Goal: Task Accomplishment & Management: Use online tool/utility

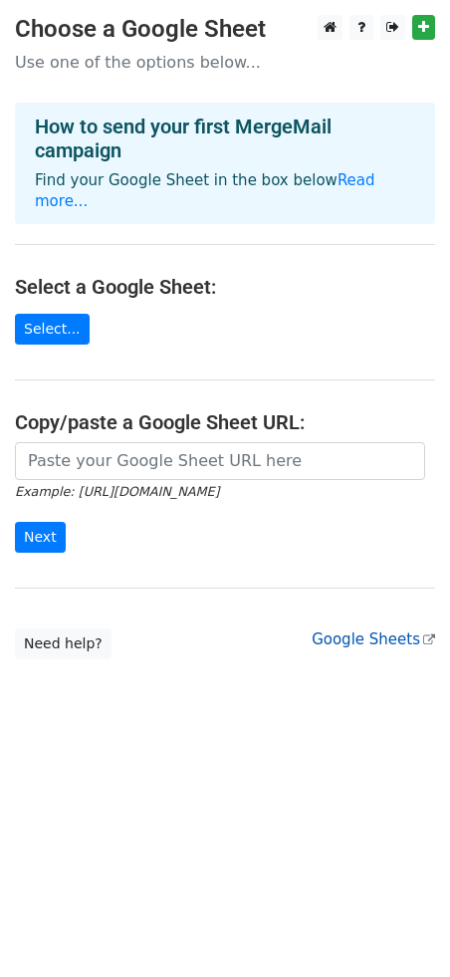
click at [396, 631] on link "Google Sheets" at bounding box center [374, 640] width 124 height 18
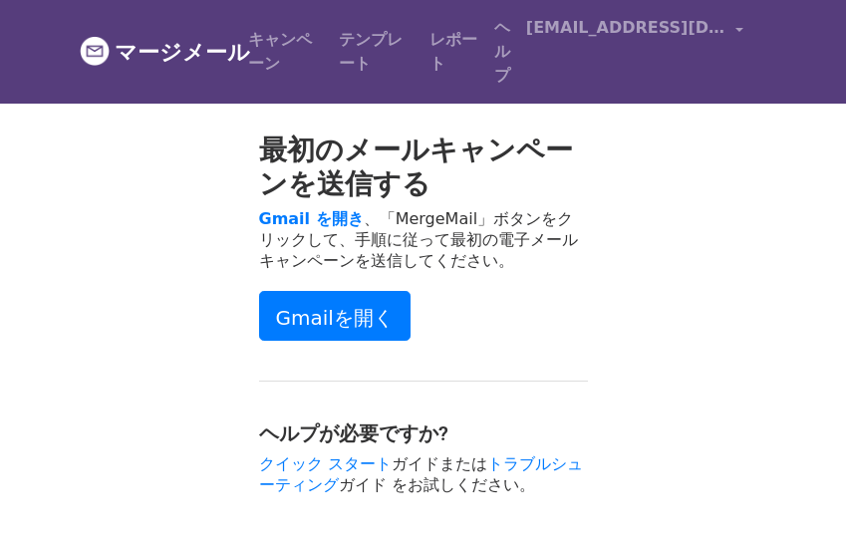
click at [591, 90] on li "s.yamamoto@asahi-digitalmarketing.com アカウント 購読解除 統合 通知設定 サインアウト" at bounding box center [634, 52] width 233 height 88
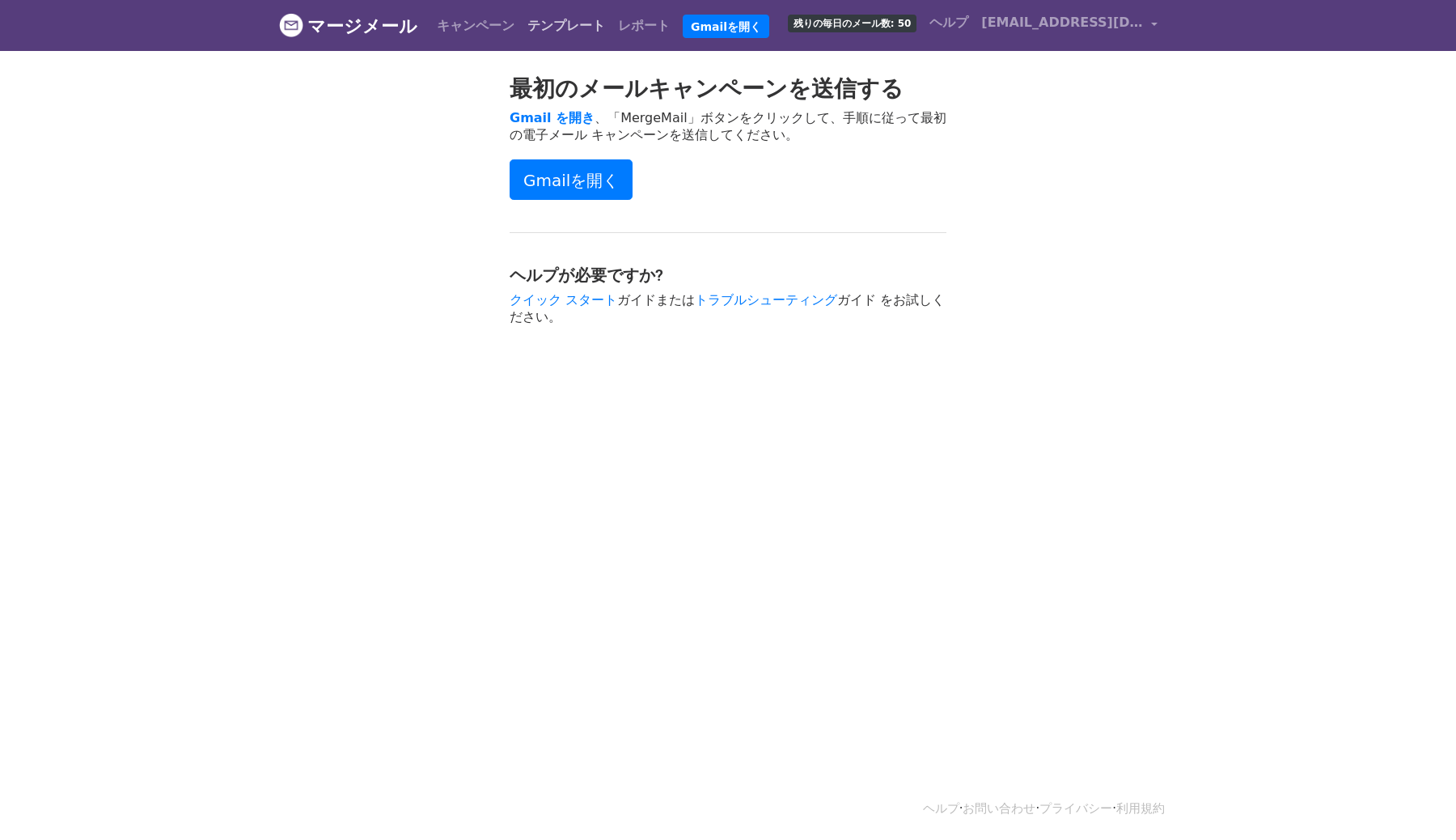
click at [521, 26] on link "テンプレート" at bounding box center [567, 26] width 91 height 32
click at [374, 24] on font "マージメール" at bounding box center [362, 26] width 110 height 20
click at [529, 23] on font "テンプレート" at bounding box center [567, 25] width 78 height 15
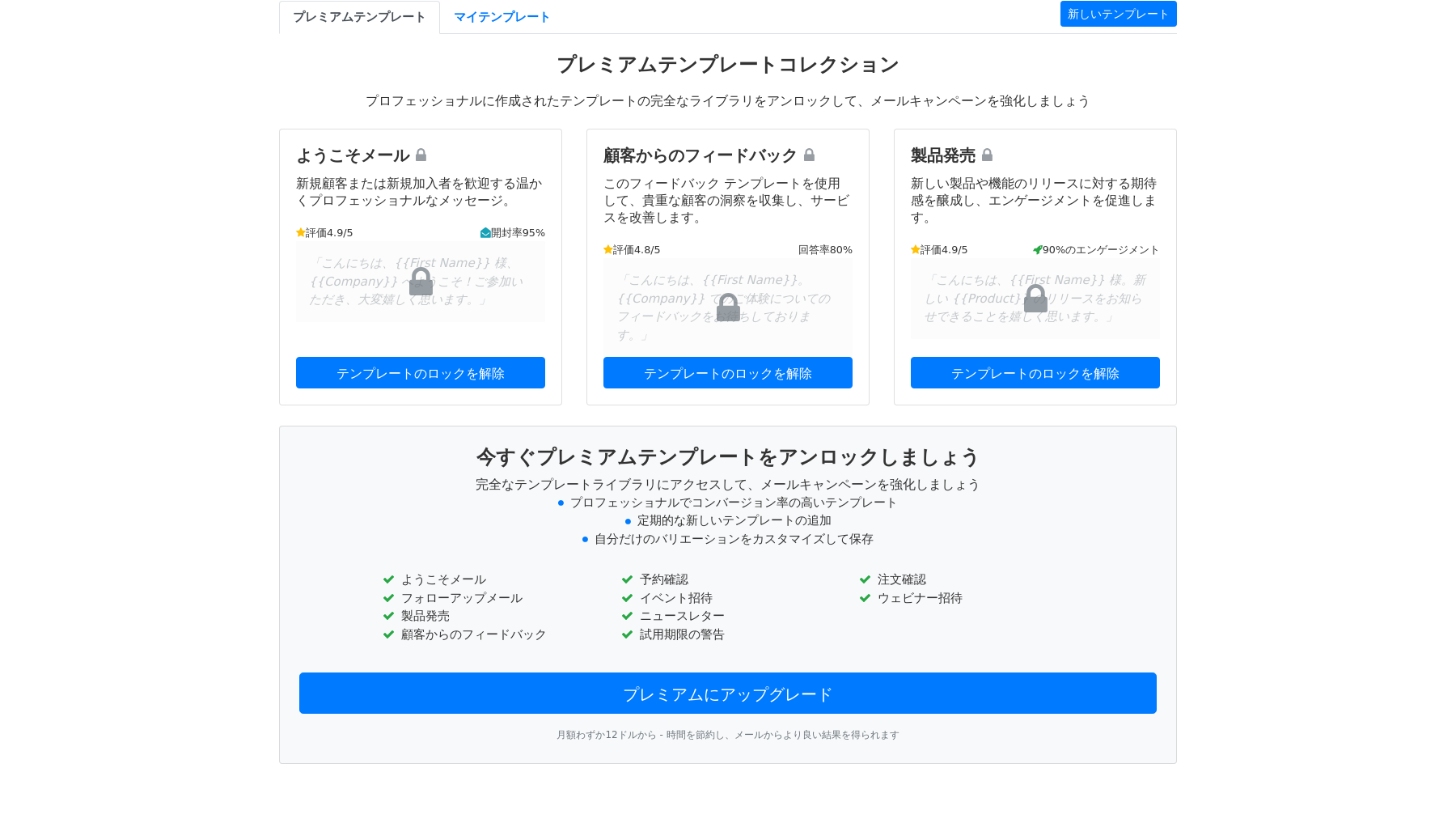
scroll to position [76, 0]
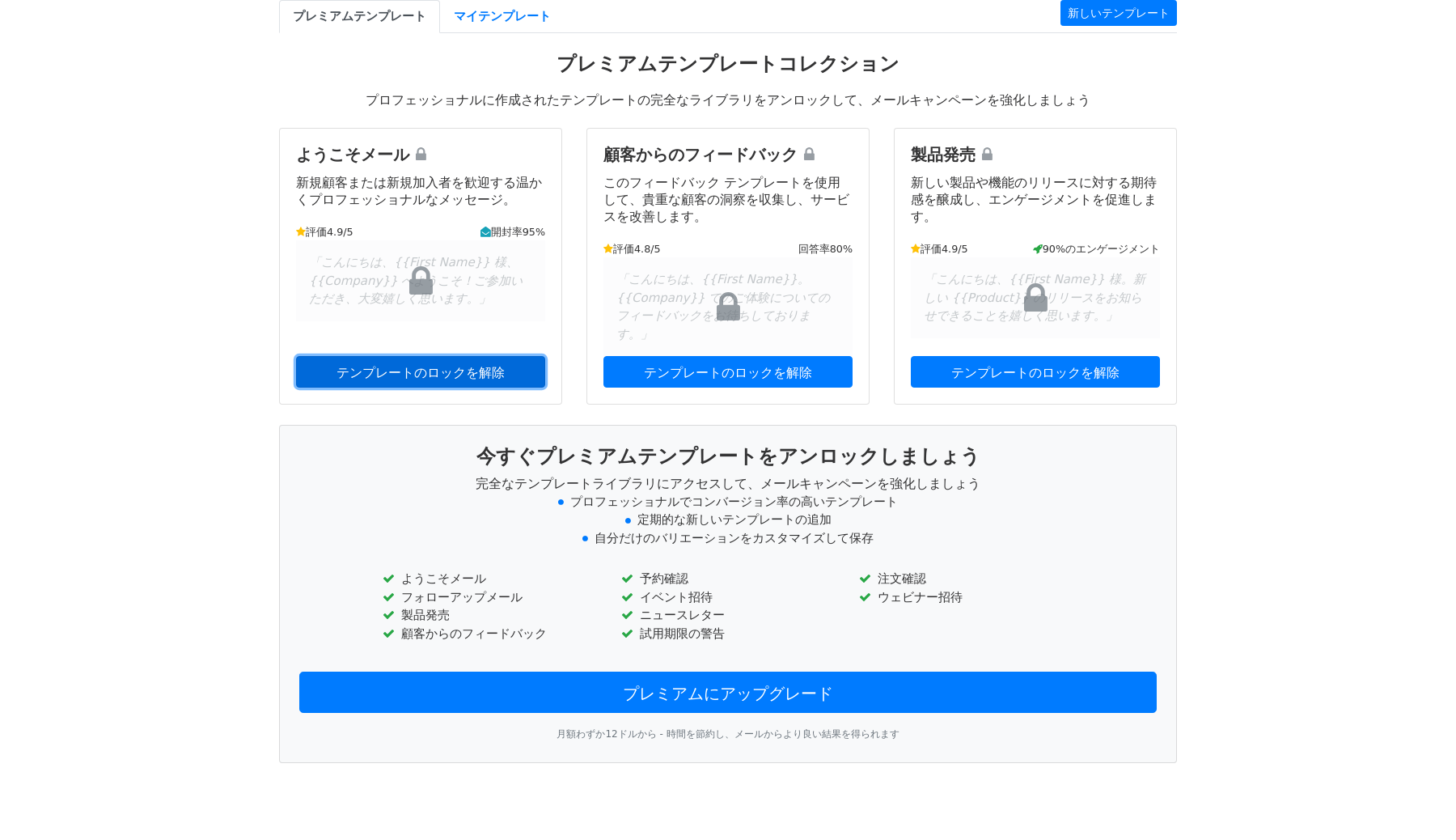
click at [447, 364] on font "テンプレートのロックを解除" at bounding box center [420, 371] width 168 height 15
click at [485, 24] on link "マイテンプレート" at bounding box center [502, 16] width 124 height 33
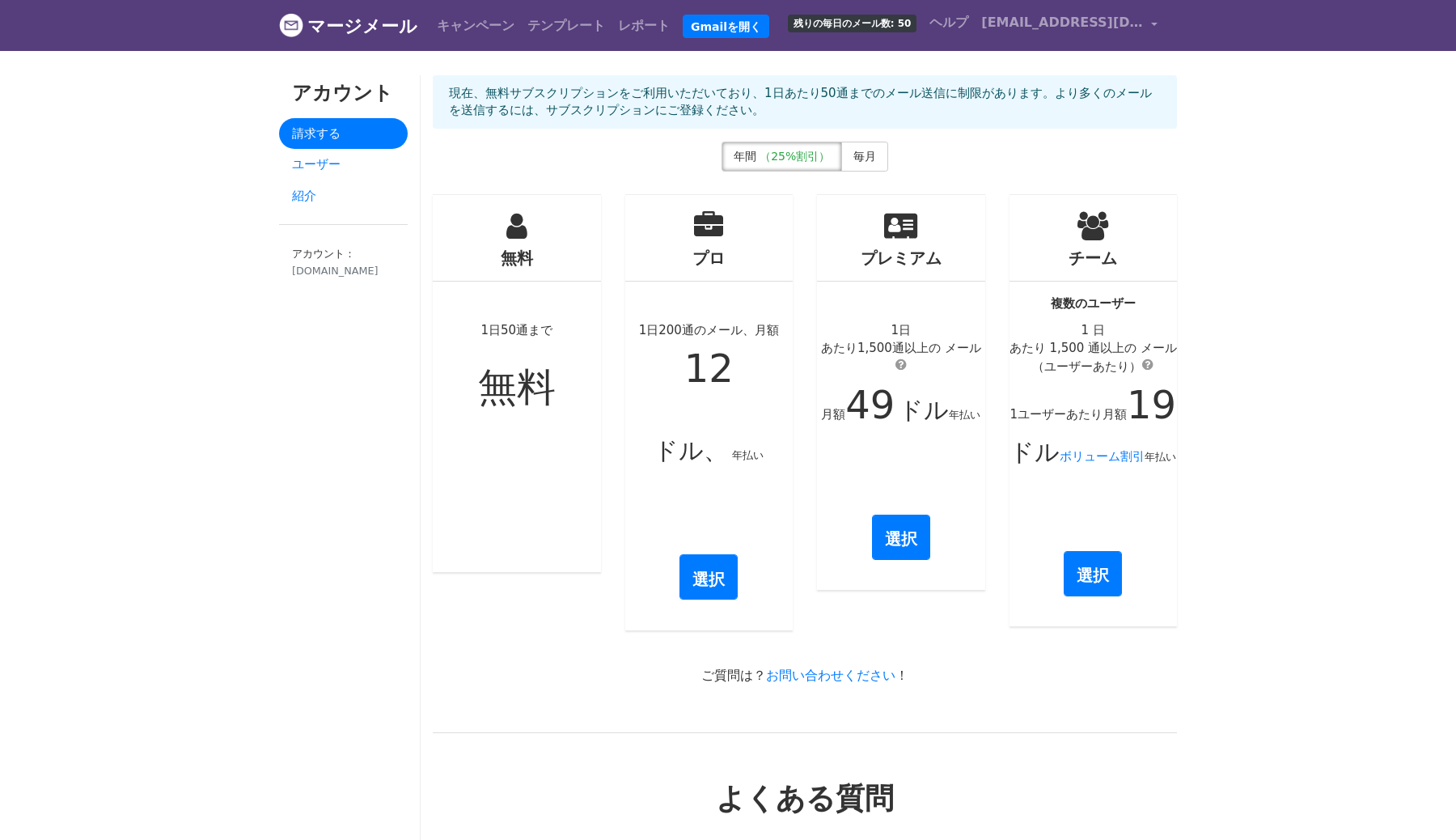
click at [525, 328] on font "1日50通まで" at bounding box center [516, 330] width 72 height 15
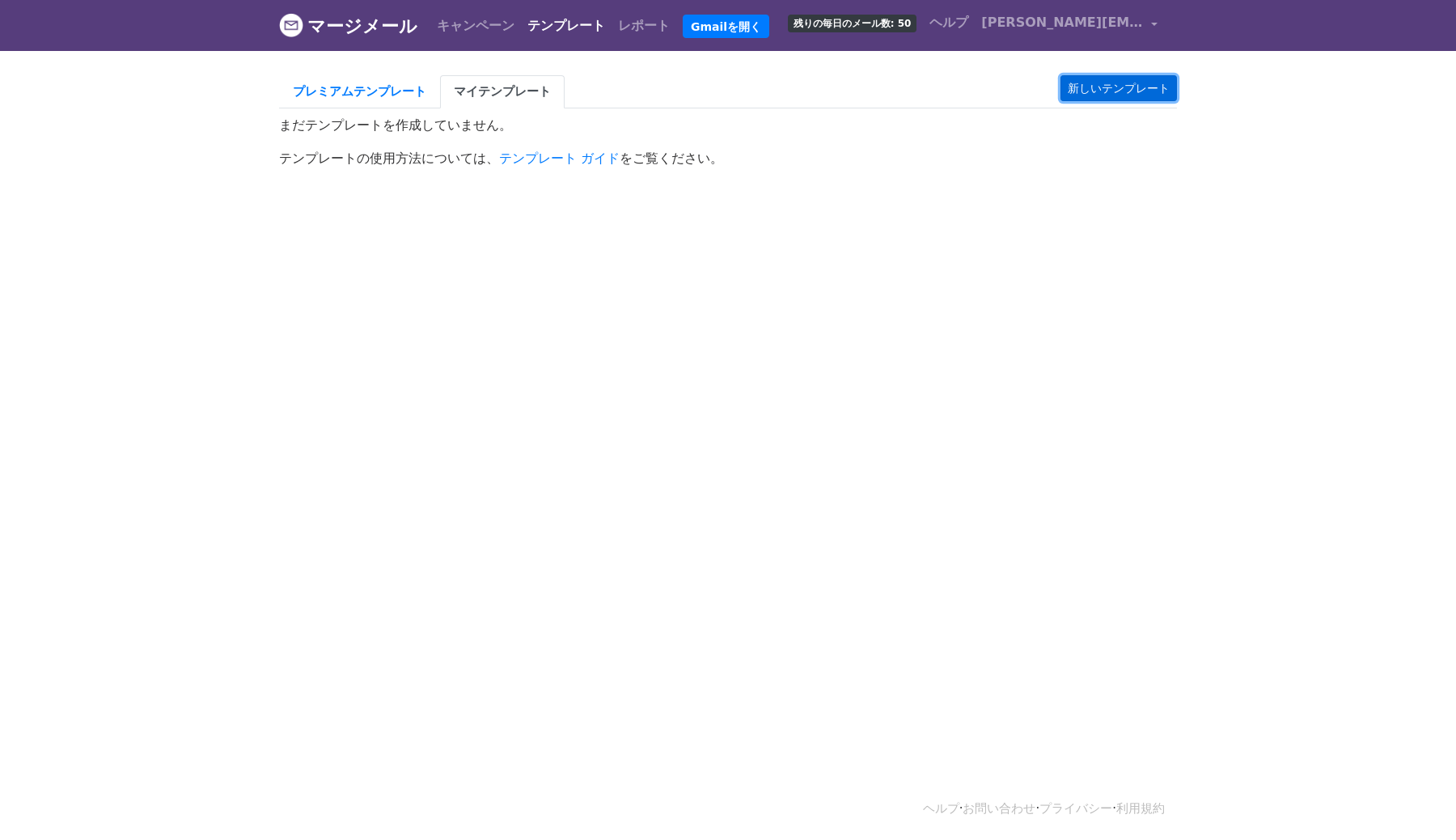
click at [1109, 97] on link "新しいテンプレート" at bounding box center [1118, 89] width 116 height 26
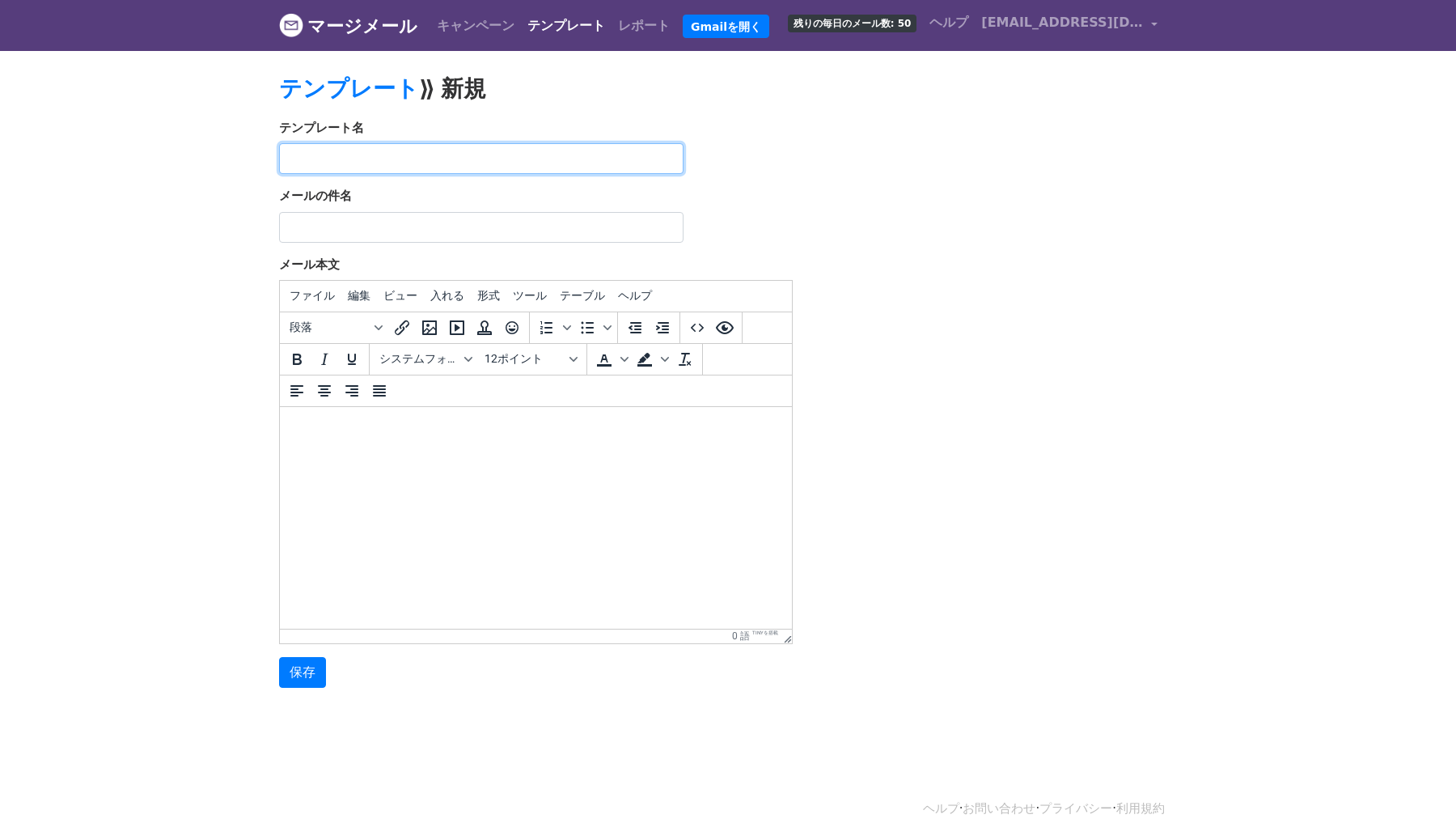
click at [504, 161] on input "text" at bounding box center [482, 158] width 404 height 31
type input "提携クリニックメール１回目"
click at [279, 657] on input "保存" at bounding box center [303, 673] width 47 height 31
click at [446, 451] on html at bounding box center [536, 429] width 512 height 44
paste body
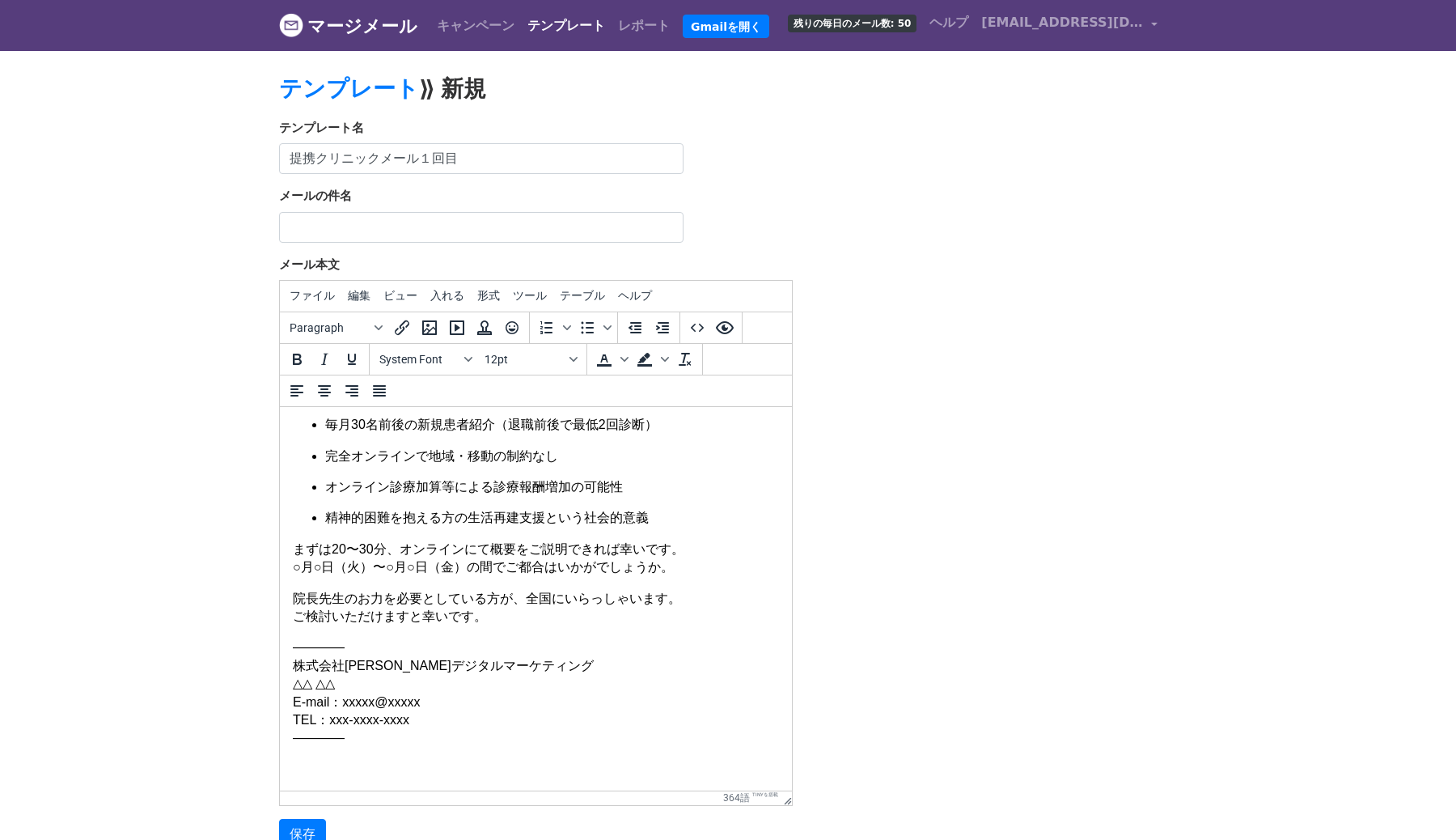
scroll to position [267, 0]
drag, startPoint x: 790, startPoint y: 640, endPoint x: 954, endPoint y: 804, distance: 231.9
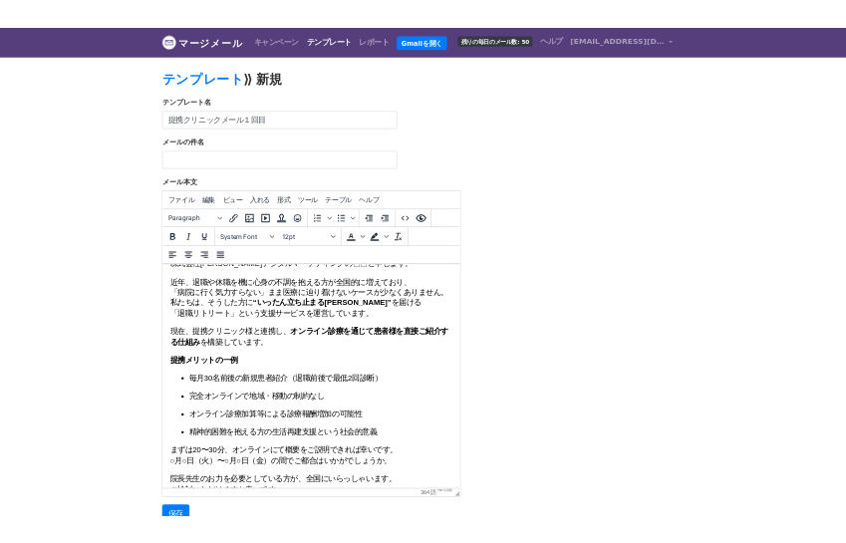
scroll to position [0, 0]
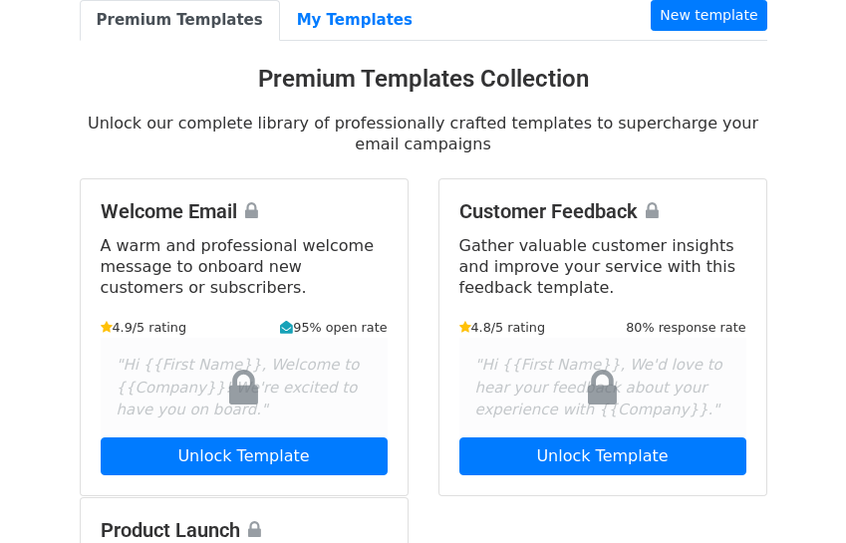
scroll to position [134, 0]
